Goal: Task Accomplishment & Management: Complete application form

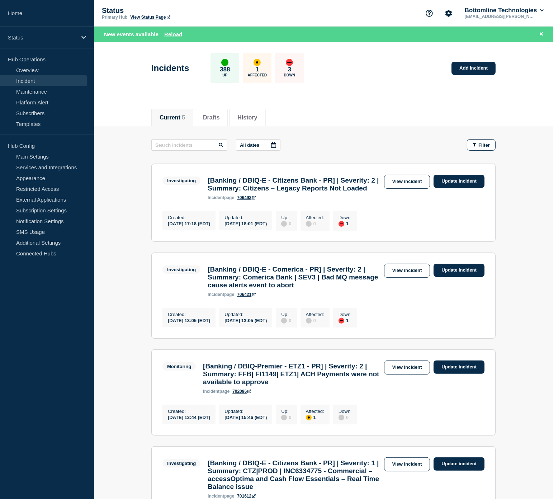
click at [40, 77] on link "Incident" at bounding box center [43, 80] width 87 height 11
click at [41, 70] on link "Overview" at bounding box center [43, 70] width 87 height 11
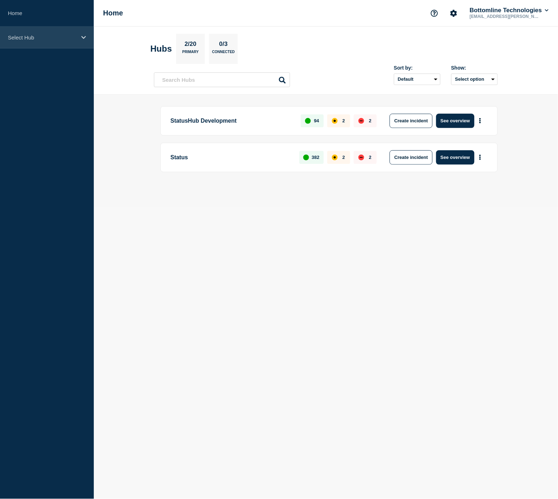
click at [52, 40] on p "Select Hub" at bounding box center [42, 37] width 69 height 6
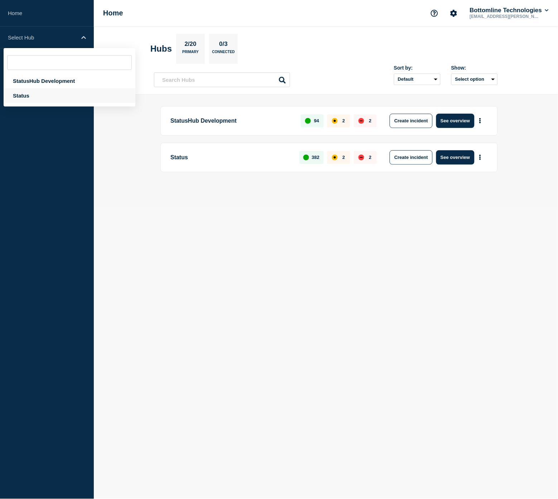
click at [34, 91] on div "Status" at bounding box center [70, 95] width 132 height 15
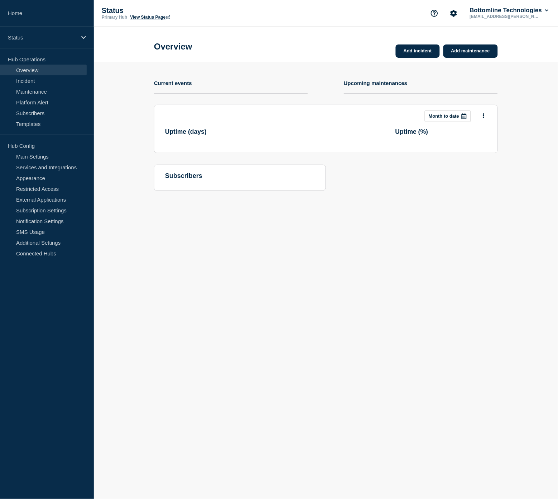
click at [42, 79] on link "Incident" at bounding box center [43, 80] width 87 height 11
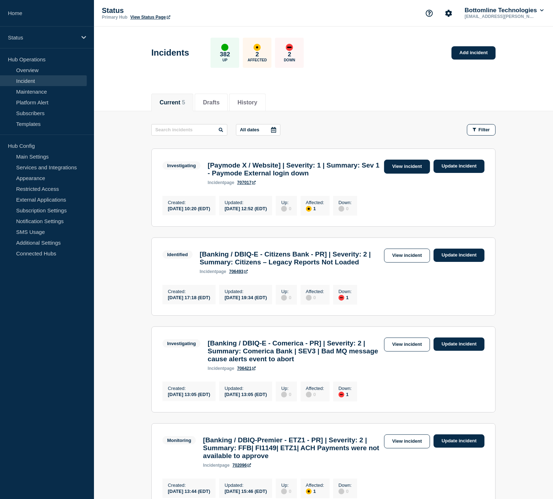
click at [402, 160] on link "View incident" at bounding box center [407, 167] width 46 height 14
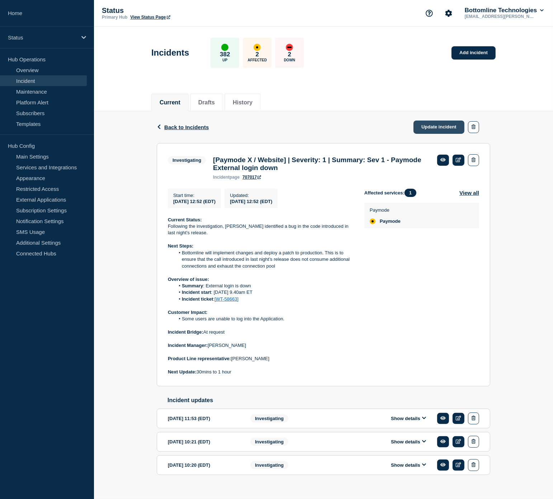
click at [449, 125] on link "Update incident" at bounding box center [438, 126] width 51 height 13
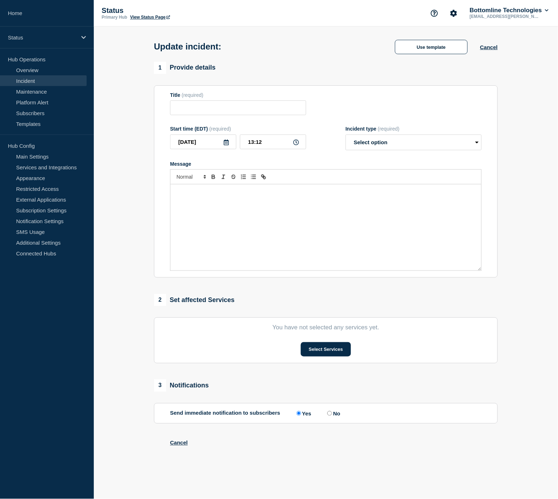
type input "[Paymode X / Website] | Severity: 1 | Summary: Sev 1 - Paymode External login d…"
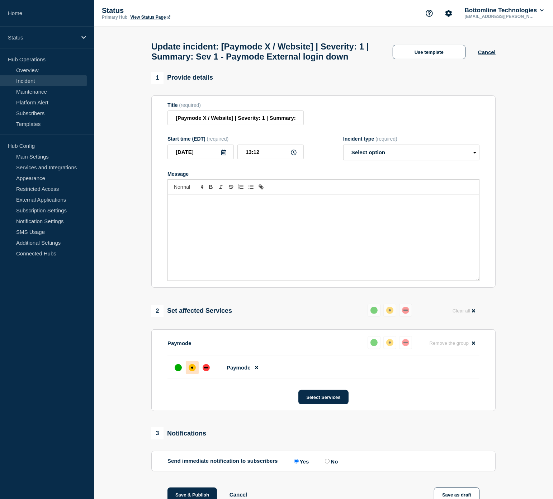
click at [301, 228] on div "Message" at bounding box center [323, 237] width 311 height 86
click at [424, 57] on button "Use template" at bounding box center [429, 52] width 73 height 14
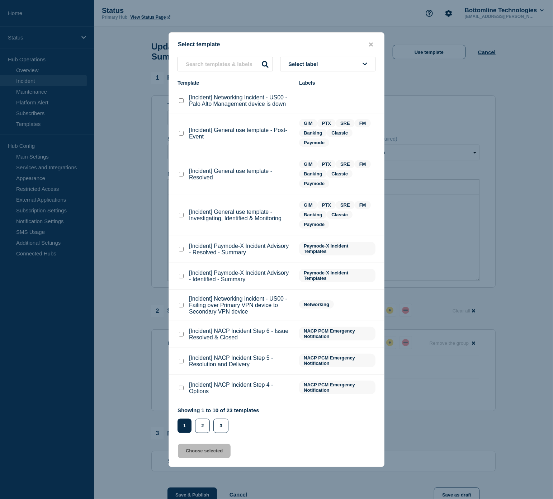
click at [180, 176] on checkbox"] "[Incident] General use template - Resolved checkbox" at bounding box center [181, 174] width 5 height 5
checkbox checkbox"] "true"
click at [216, 454] on button "Choose selected" at bounding box center [204, 450] width 53 height 14
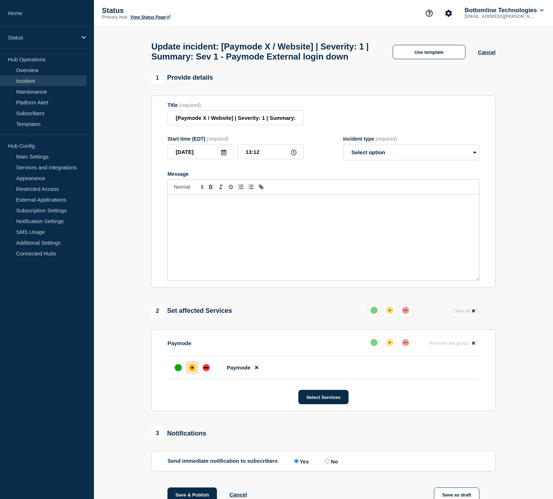
select select "resolved"
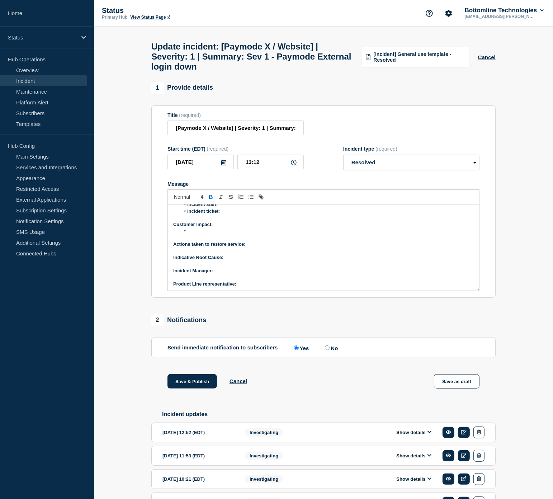
scroll to position [41, 0]
click at [258, 286] on p "Product Line representative:" at bounding box center [323, 283] width 300 height 6
click at [410, 435] on button "Show details" at bounding box center [413, 432] width 39 height 6
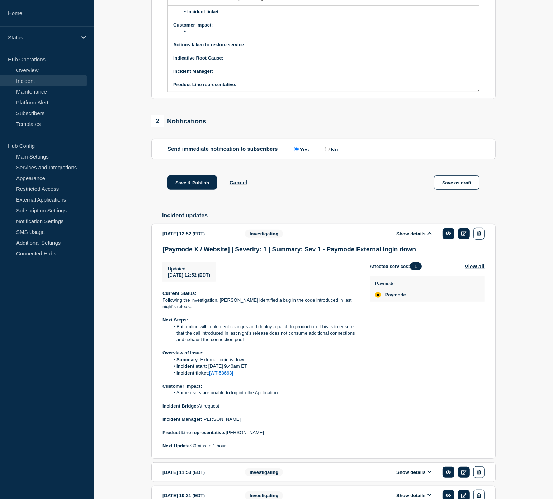
scroll to position [199, 0]
drag, startPoint x: 271, startPoint y: 438, endPoint x: 227, endPoint y: 439, distance: 44.1
click at [227, 435] on p "Product Line representative: Jonathan Burnham" at bounding box center [260, 432] width 196 height 6
copy p "Jonathan Burnham"
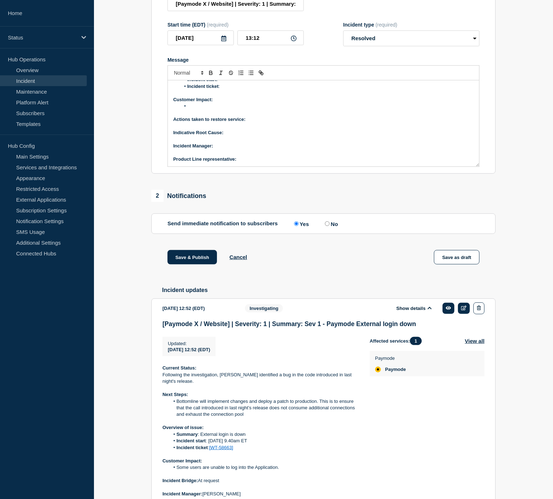
scroll to position [0, 0]
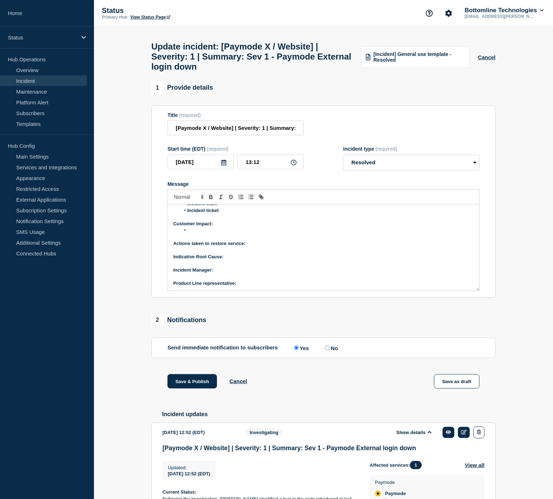
click at [251, 286] on p "Product Line representative:" at bounding box center [323, 283] width 300 height 6
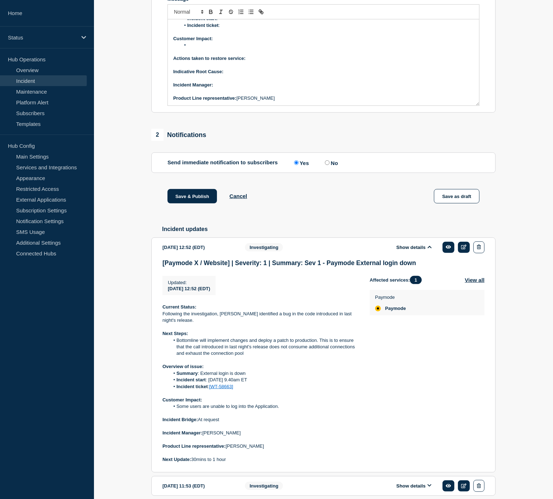
scroll to position [199, 0]
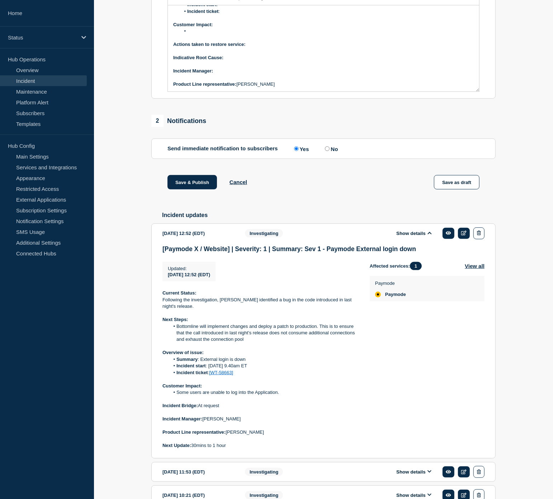
drag, startPoint x: 244, startPoint y: 427, endPoint x: 205, endPoint y: 429, distance: 38.7
click at [205, 422] on p "Incident Manager: Yinka Majolagbe" at bounding box center [260, 418] width 196 height 6
copy p "inka Majolagbe"
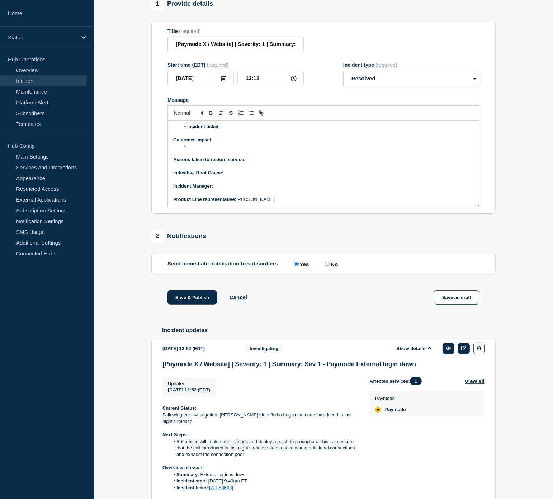
scroll to position [80, 0]
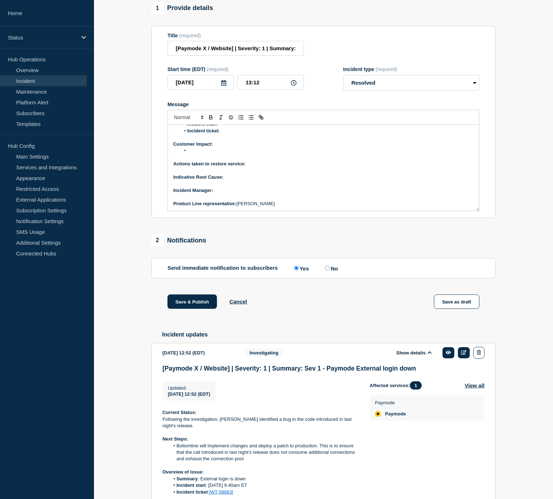
click at [220, 194] on p "﻿Incident Manager:" at bounding box center [323, 190] width 300 height 6
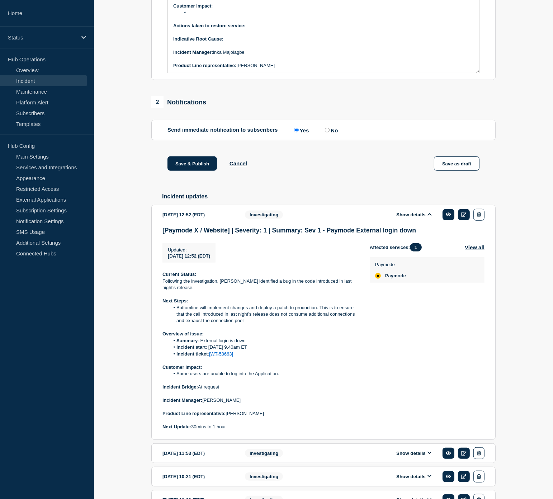
scroll to position [270, 0]
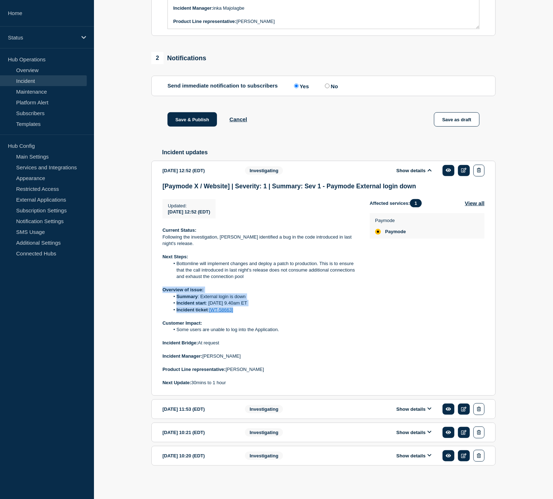
drag, startPoint x: 239, startPoint y: 309, endPoint x: 160, endPoint y: 289, distance: 82.3
click at [160, 289] on section "2025-09-03 12:52 (EDT) Show details Investigating [Paymode X / Website] | Sever…" at bounding box center [323, 278] width 344 height 235
copy div "Overview of issue: Summary : External login is down Incident start : 3rd Septem…"
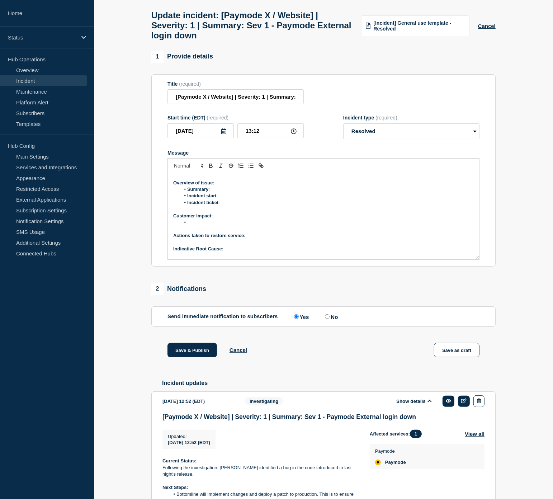
scroll to position [0, 0]
drag, startPoint x: 224, startPoint y: 225, endPoint x: 166, endPoint y: 201, distance: 62.4
click at [166, 201] on section "Title (required) [Paymode X / Website] | Severity: 1 | Summary: Sev 1 - Paymode…" at bounding box center [323, 170] width 344 height 192
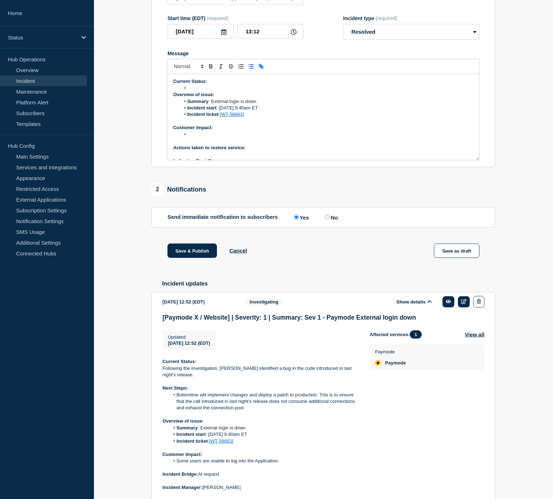
scroll to position [151, 0]
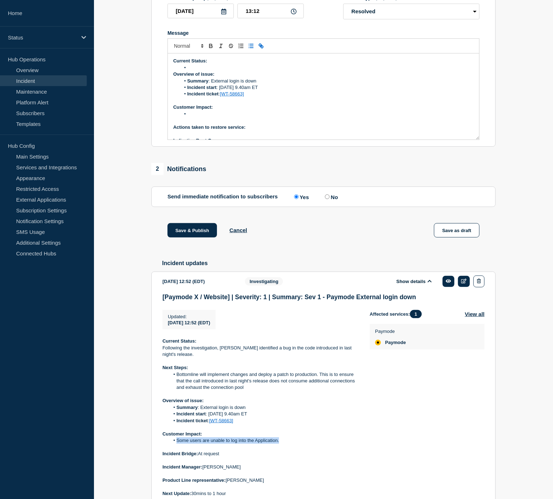
drag, startPoint x: 284, startPoint y: 447, endPoint x: 177, endPoint y: 448, distance: 106.8
click at [177, 443] on li "Some users are unable to log into the Application." at bounding box center [264, 440] width 189 height 6
copy li "Some users are unable to log into the Application."
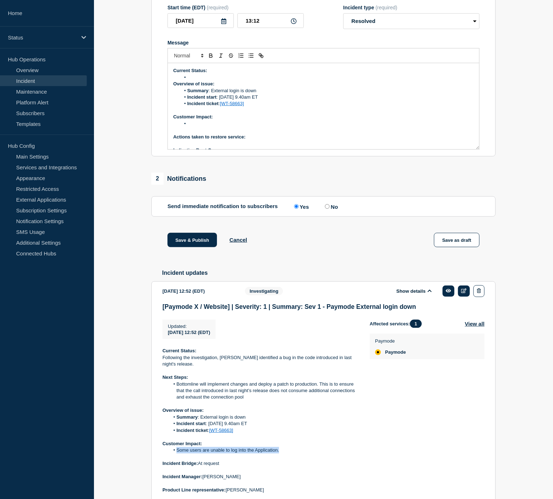
scroll to position [111, 0]
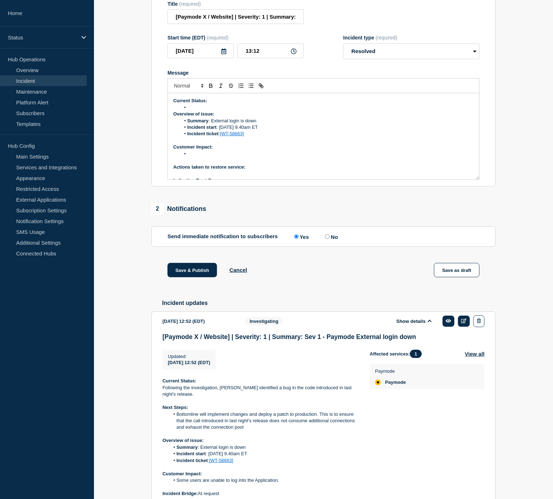
click at [194, 157] on li "Message" at bounding box center [327, 154] width 294 height 6
click at [212, 111] on li "Message" at bounding box center [327, 107] width 294 height 6
click at [214, 111] on p "Message" at bounding box center [323, 107] width 300 height 6
click at [248, 89] on icon "Toggle bulleted list" at bounding box center [251, 85] width 6 height 6
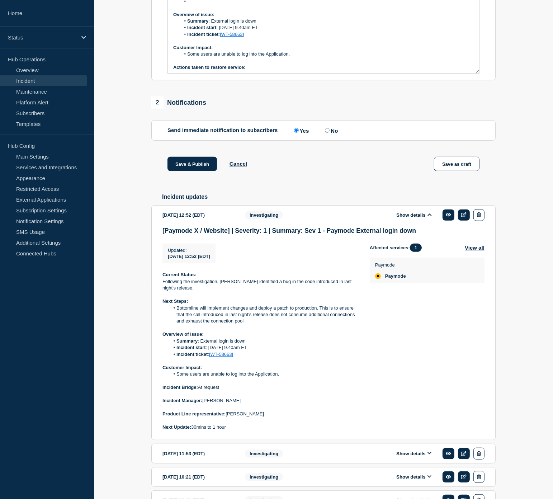
scroll to position [270, 0]
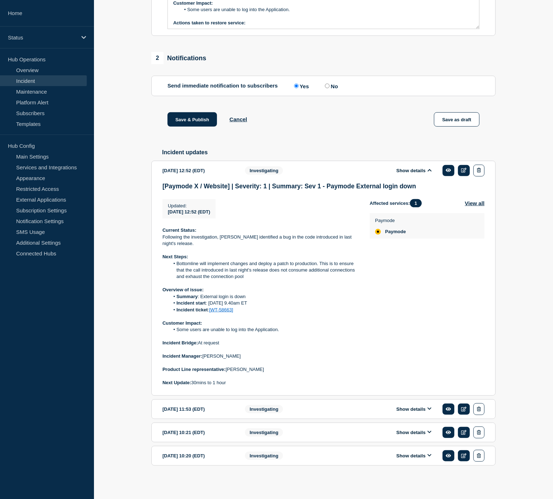
click at [417, 404] on div "Show details" at bounding box center [415, 409] width 137 height 12
click at [418, 406] on button "Show details" at bounding box center [413, 409] width 39 height 6
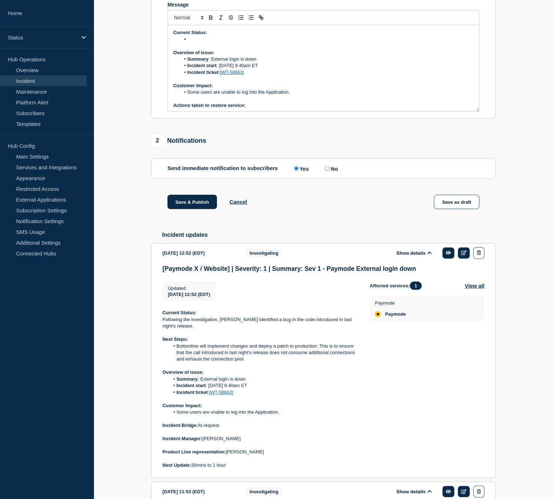
scroll to position [71, 0]
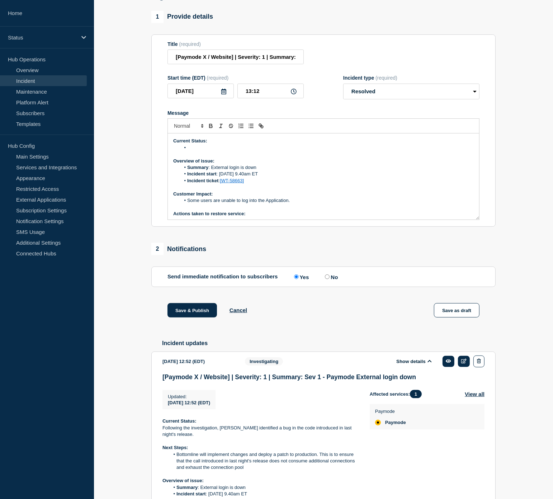
click at [204, 151] on li "Message" at bounding box center [327, 147] width 294 height 6
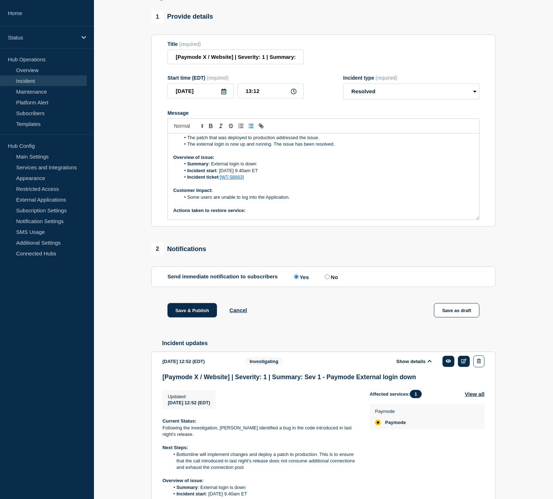
scroll to position [40, 0]
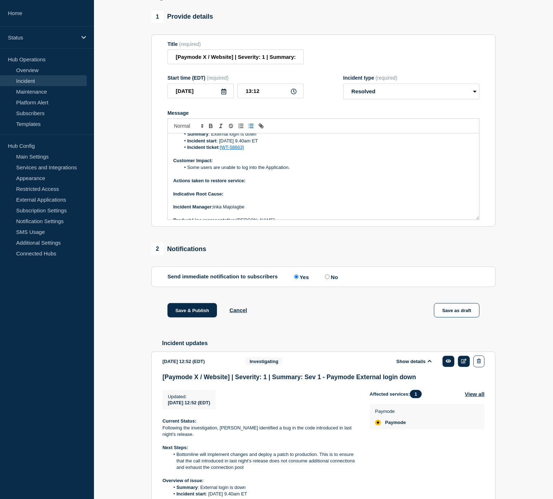
click at [261, 184] on p "Actions taken to restore service:" at bounding box center [323, 180] width 300 height 6
click at [213, 209] on strong "﻿Incident Manager:" at bounding box center [193, 206] width 40 height 5
drag, startPoint x: 280, startPoint y: 185, endPoint x: 247, endPoint y: 183, distance: 33.4
click at [247, 183] on p "Actions taken to restore service: A patch that" at bounding box center [323, 180] width 300 height 6
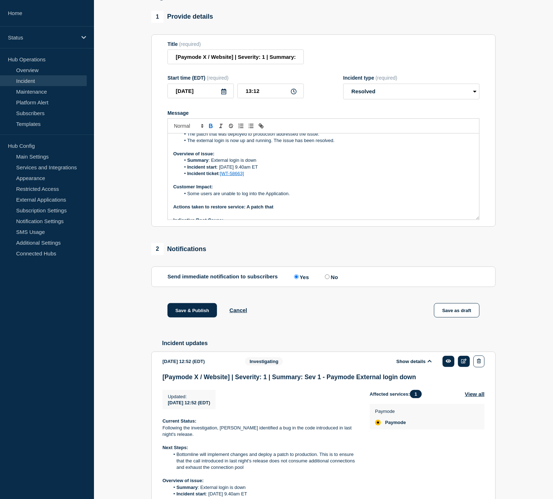
scroll to position [0, 0]
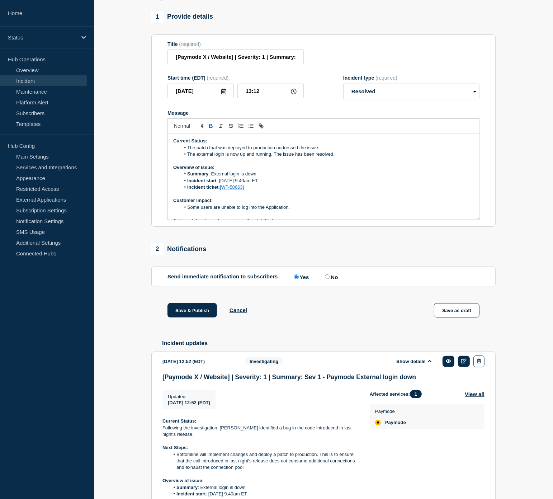
click at [195, 151] on li "The patch that was deployed to production addressed the issue." at bounding box center [327, 147] width 294 height 6
click at [216, 151] on li "The patch that was deployed to production addressed the issue." at bounding box center [327, 147] width 294 height 6
click at [267, 151] on li "The patch was deployed to production addressed the issue." at bounding box center [327, 147] width 294 height 6
click at [327, 151] on li "The patch was deployed to production to address the issue." at bounding box center [327, 147] width 294 height 6
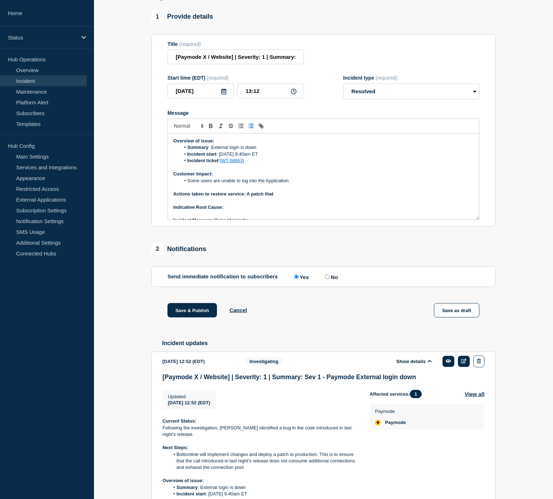
scroll to position [40, 0]
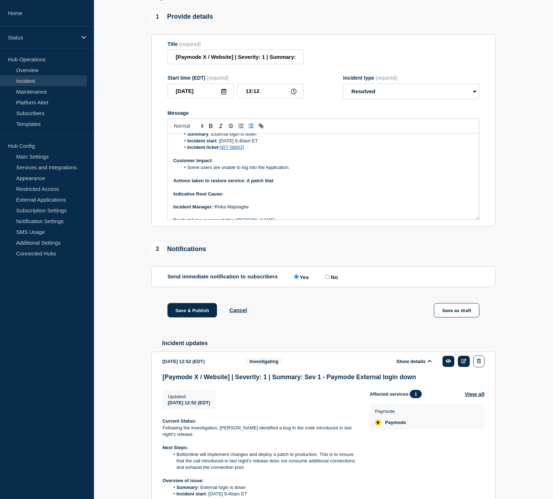
drag, startPoint x: 277, startPoint y: 185, endPoint x: 248, endPoint y: 185, distance: 28.7
click at [248, 184] on p "Actions taken to restore service: A patch that" at bounding box center [323, 180] width 300 height 6
click at [376, 190] on p "Message" at bounding box center [323, 187] width 300 height 6
drag, startPoint x: 377, startPoint y: 187, endPoint x: 247, endPoint y: 187, distance: 130.8
click at [247, 184] on p "Actions taken to restore service: The patch deployed addressed the bug found in…" at bounding box center [323, 180] width 300 height 6
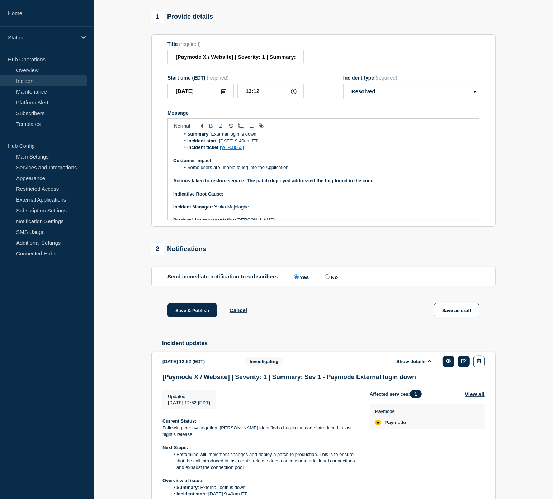
click at [210, 129] on icon "Toggle bold text" at bounding box center [211, 126] width 6 height 6
click at [382, 184] on p "Actions taken to restore service: The patch deployed addressed the bug found in…" at bounding box center [323, 180] width 300 height 6
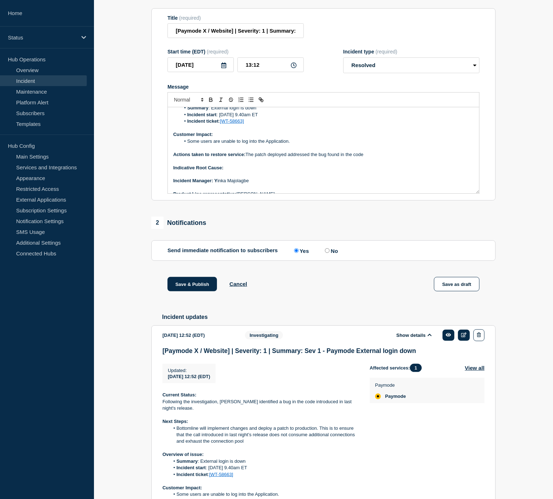
scroll to position [31, 0]
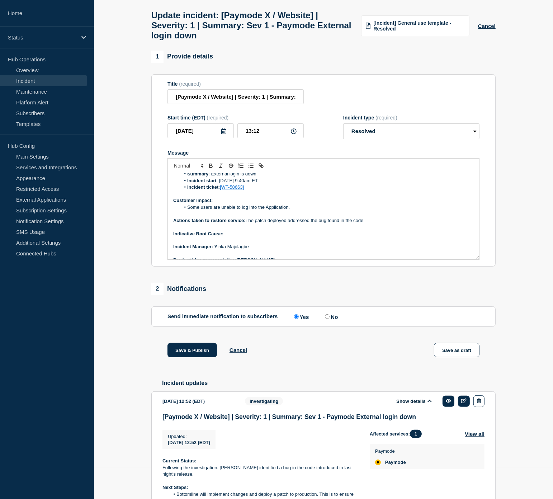
click at [257, 237] on p "Indicative Root Cause:" at bounding box center [323, 233] width 300 height 6
drag, startPoint x: 310, startPoint y: 240, endPoint x: 225, endPoint y: 238, distance: 84.6
click at [225, 236] on strong "Indicative Root Cause: To be discussed during retrospective." at bounding box center [241, 233] width 136 height 5
click at [210, 169] on icon "Toggle bold text" at bounding box center [211, 165] width 6 height 6
drag, startPoint x: 313, startPoint y: 239, endPoint x: 317, endPoint y: 238, distance: 4.2
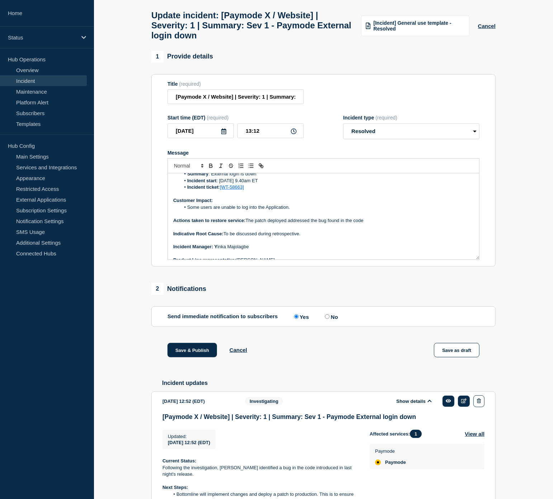
click at [317, 237] on p "Indicative Root Cause: To be discussed during retrospective." at bounding box center [323, 233] width 300 height 6
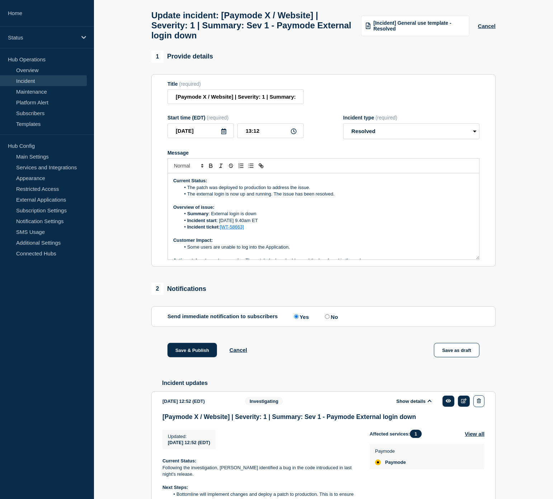
click at [196, 197] on li "The external login is now up and running. The issue has been resolved." at bounding box center [327, 194] width 294 height 6
click at [303, 210] on p "Overview of issue:" at bounding box center [323, 207] width 300 height 6
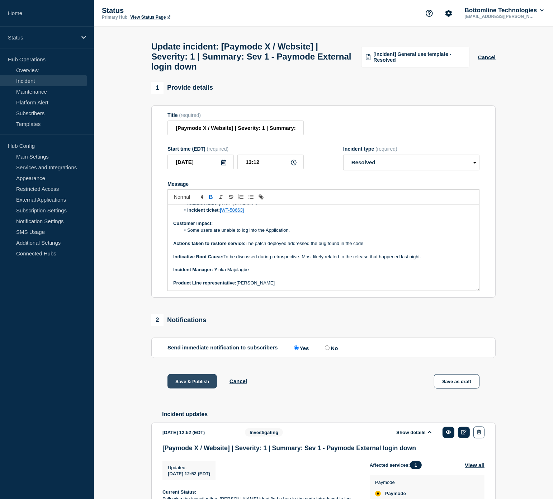
click at [198, 382] on button "Save & Publish" at bounding box center [191, 381] width 49 height 14
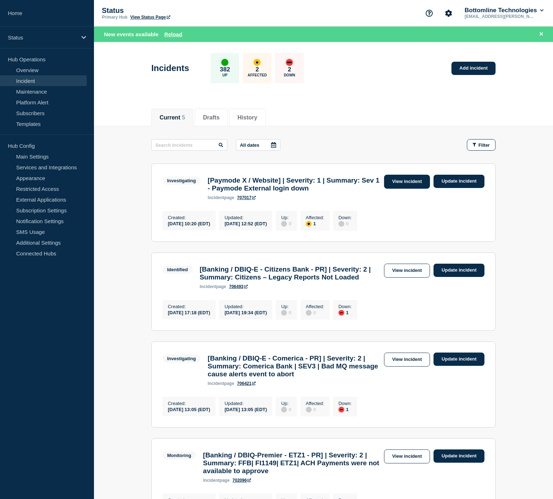
click at [399, 176] on link "View incident" at bounding box center [407, 182] width 46 height 14
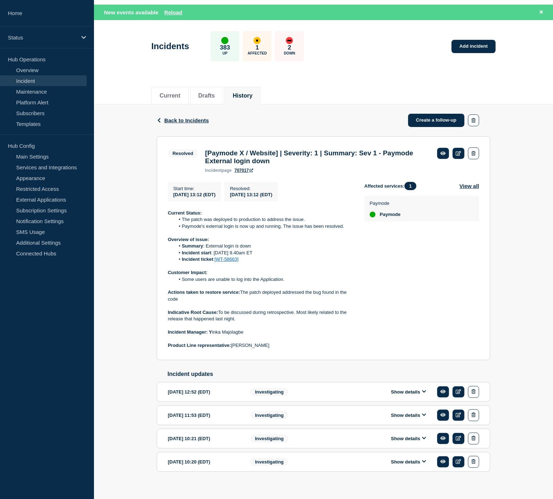
scroll to position [33, 0]
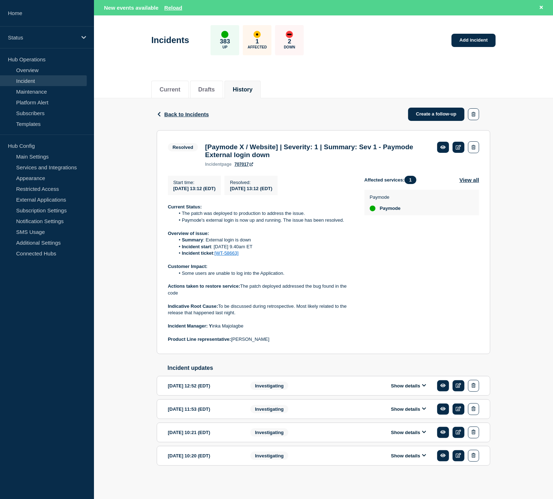
click at [407, 384] on button "Show details" at bounding box center [408, 385] width 39 height 6
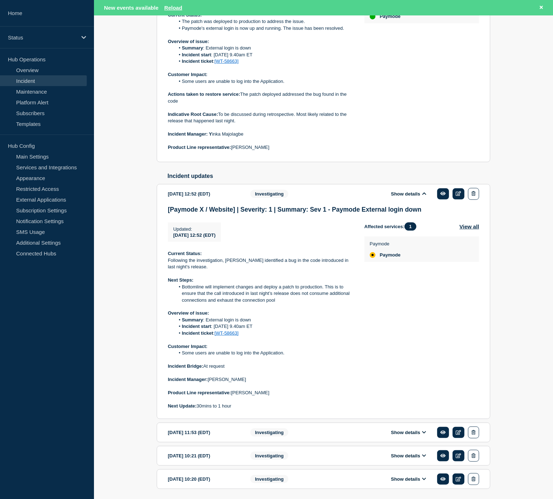
scroll to position [232, 0]
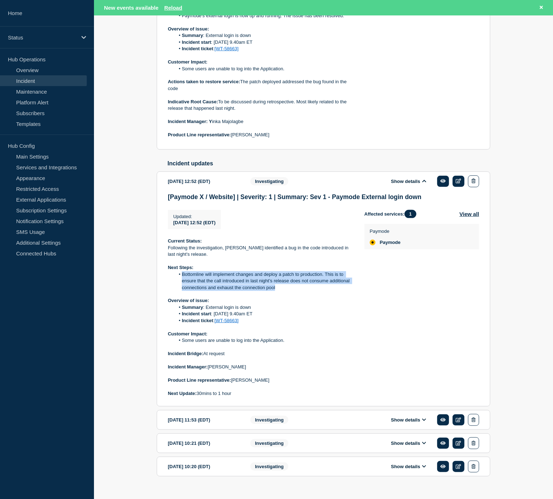
drag, startPoint x: 282, startPoint y: 293, endPoint x: 182, endPoint y: 280, distance: 100.8
click at [182, 280] on li "Bottomline will implement changes and deploy a patch to production. This is to …" at bounding box center [264, 281] width 178 height 20
copy li "Bottomline will implement changes and deploy a patch to production. This is to …"
drag, startPoint x: 399, startPoint y: 425, endPoint x: 391, endPoint y: 416, distance: 11.5
click at [399, 423] on button "Show details" at bounding box center [408, 420] width 39 height 6
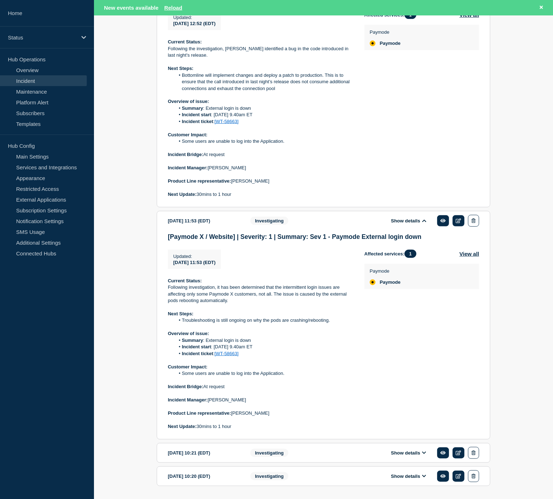
scroll to position [432, 0]
drag, startPoint x: 292, startPoint y: 305, endPoint x: 295, endPoint y: 300, distance: 6.6
click at [295, 300] on p "Following investigation, it has been determined that the intermittent login iss…" at bounding box center [260, 294] width 185 height 20
copy p "is caused by the external pods rebooting automatically."
drag, startPoint x: 512, startPoint y: 135, endPoint x: 505, endPoint y: 85, distance: 50.0
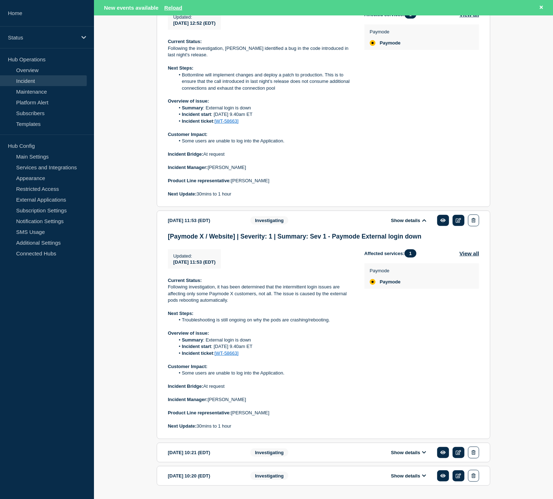
click at [512, 126] on div "Back Back to Incidents Create a follow-up Resolved [Paymode X / Website] | Seve…" at bounding box center [323, 101] width 459 height 813
click at [284, 383] on p at bounding box center [260, 379] width 185 height 6
drag, startPoint x: 291, startPoint y: 378, endPoint x: 183, endPoint y: 377, distance: 107.5
click at [183, 376] on li "Some users are unable to log into the Application." at bounding box center [264, 373] width 178 height 6
copy li "Some users are unable to log into the Application."
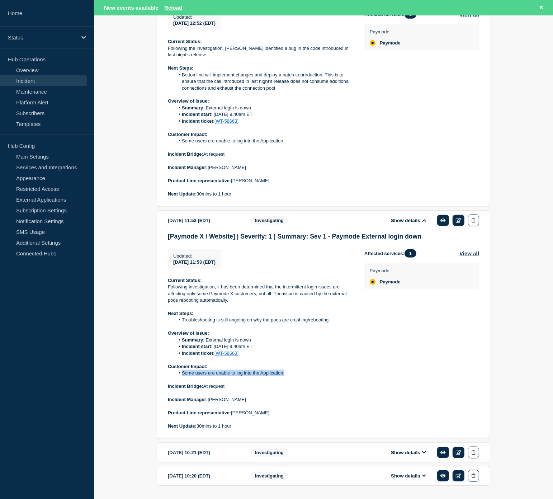
click at [43, 81] on link "Incident" at bounding box center [43, 80] width 87 height 11
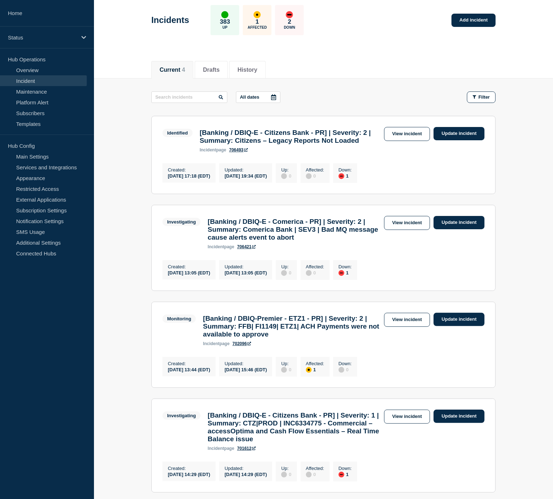
scroll to position [4, 0]
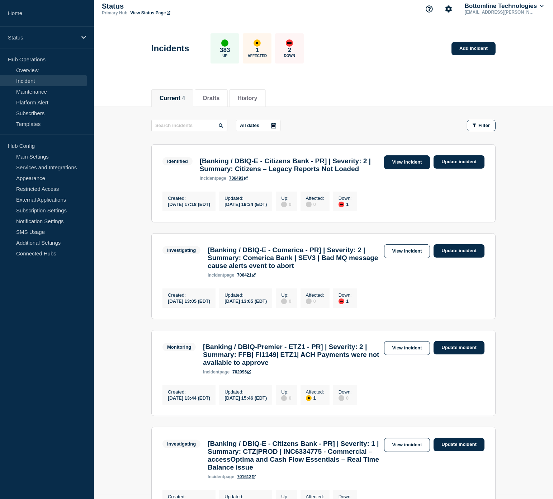
click at [398, 163] on link "View incident" at bounding box center [407, 162] width 46 height 14
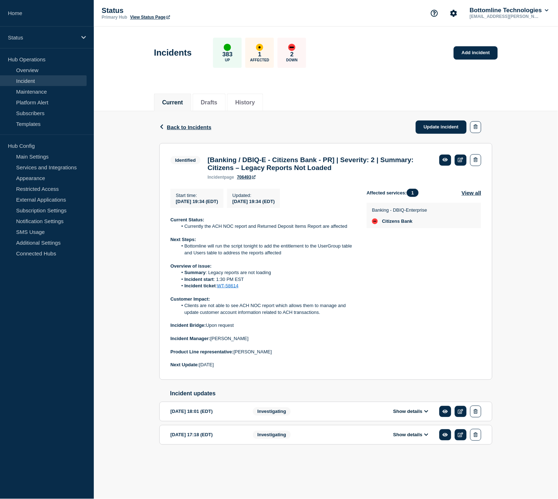
click at [533, 293] on div "Back Back to Incidents Update incident Identified [Banking / DBIQ-E - Citizens …" at bounding box center [326, 289] width 465 height 356
